Goal: Transaction & Acquisition: Purchase product/service

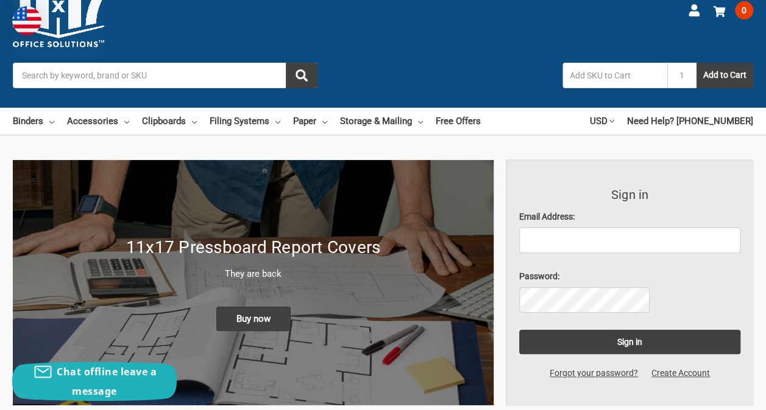
type input "stgoodman@usg.com"
click at [629, 367] on link "Forgot your password?" at bounding box center [594, 373] width 102 height 13
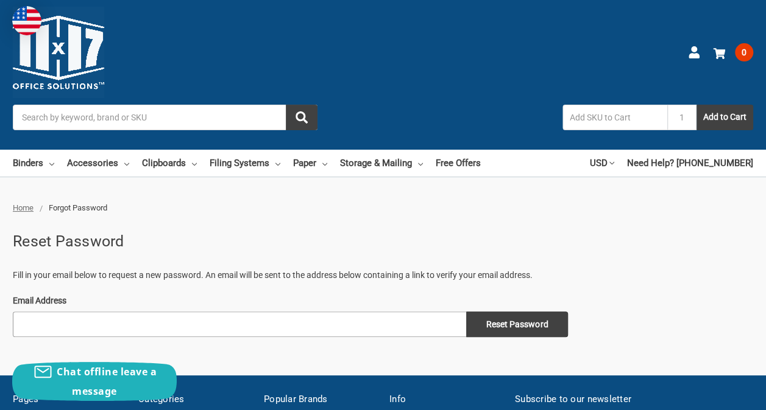
click at [100, 312] on input "Email Address" at bounding box center [239, 325] width 453 height 26
type input "stgoodman@usg.com"
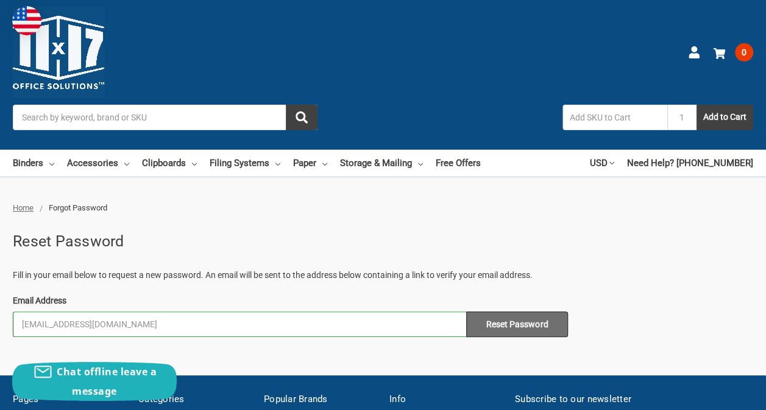
click at [466, 312] on input "Reset Password" at bounding box center [517, 325] width 102 height 26
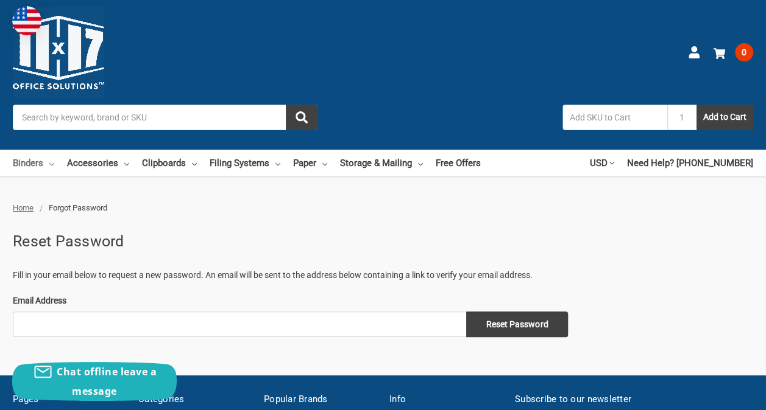
click at [54, 150] on link "Binders" at bounding box center [33, 163] width 41 height 27
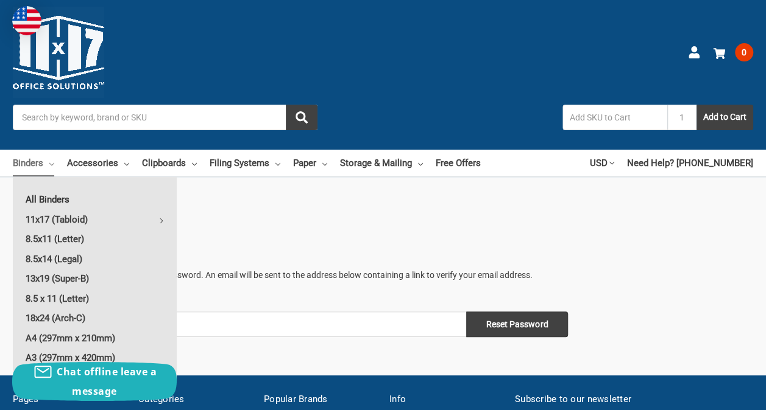
click at [97, 190] on link "All Binders" at bounding box center [95, 199] width 164 height 19
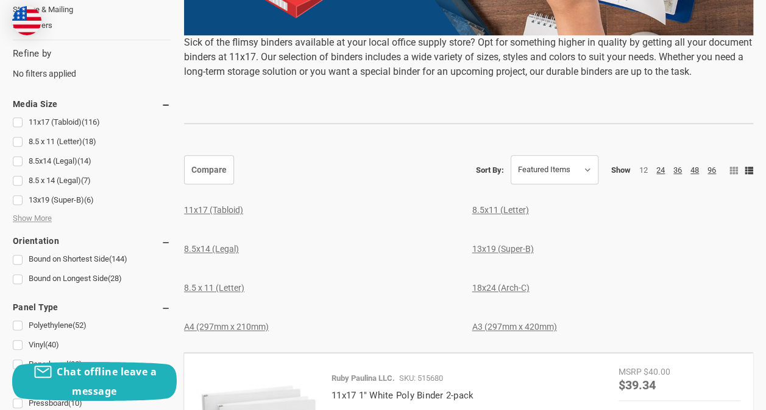
scroll to position [426, 0]
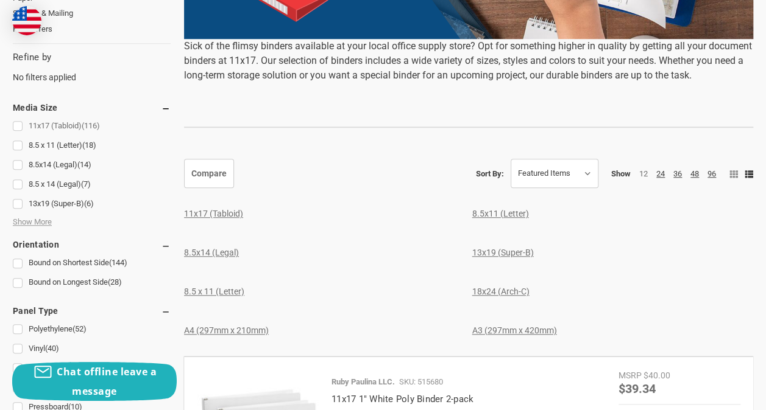
click at [58, 118] on link "11x17 (Tabloid) (116)" at bounding box center [92, 126] width 158 height 16
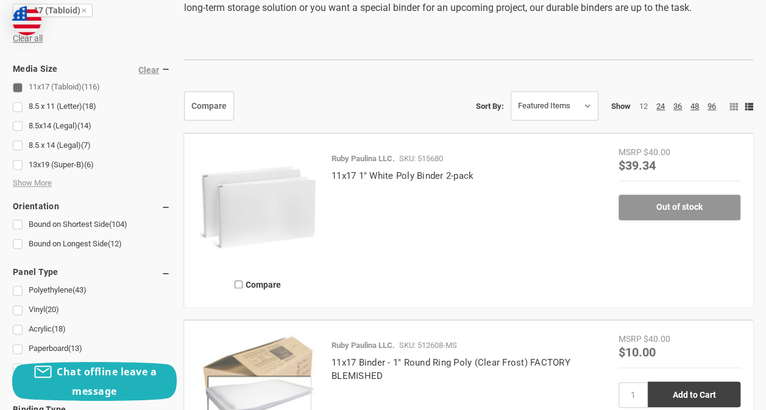
scroll to position [548, 0]
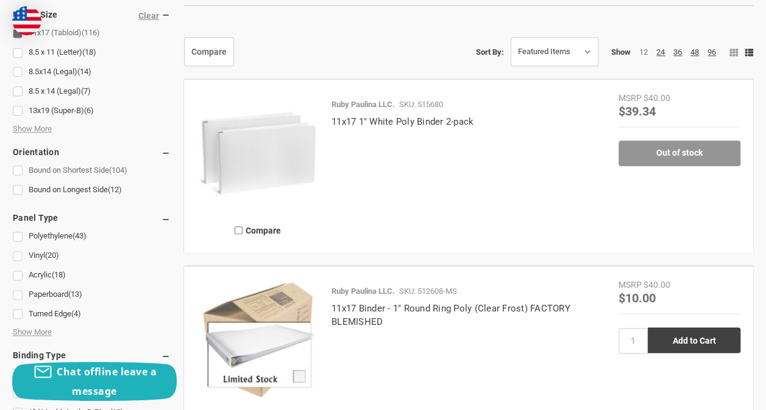
click at [53, 163] on link "Bound on Shortest Side (104)" at bounding box center [92, 171] width 158 height 16
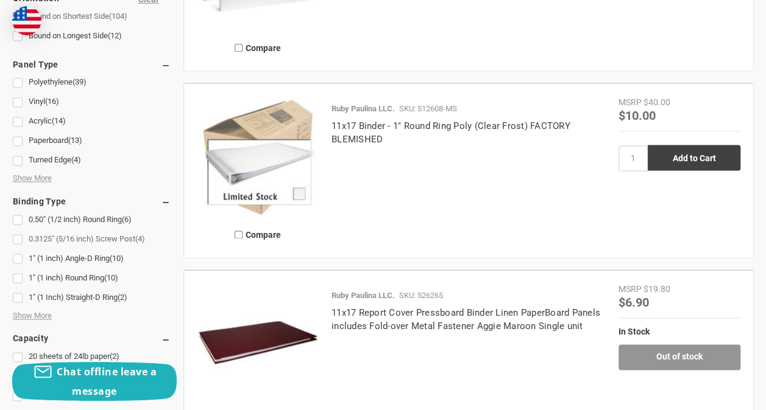
scroll to position [792, 0]
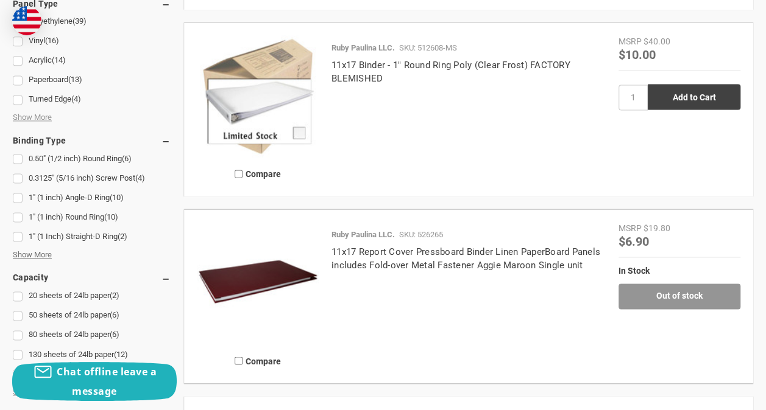
click at [52, 249] on span "Show More" at bounding box center [32, 255] width 39 height 12
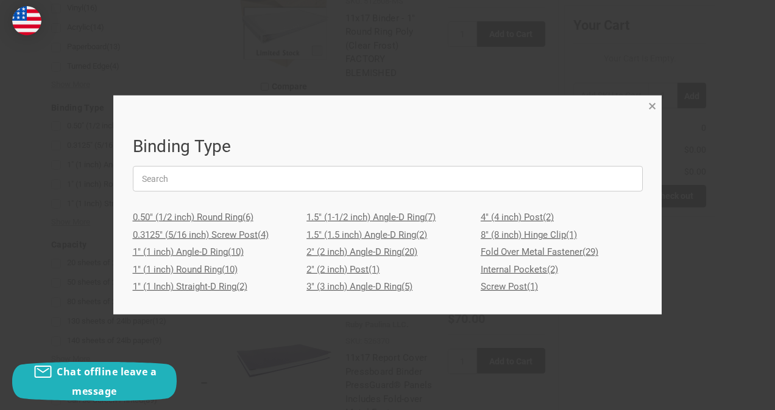
click at [653, 107] on span "×" at bounding box center [652, 106] width 8 height 18
